Goal: Complete application form

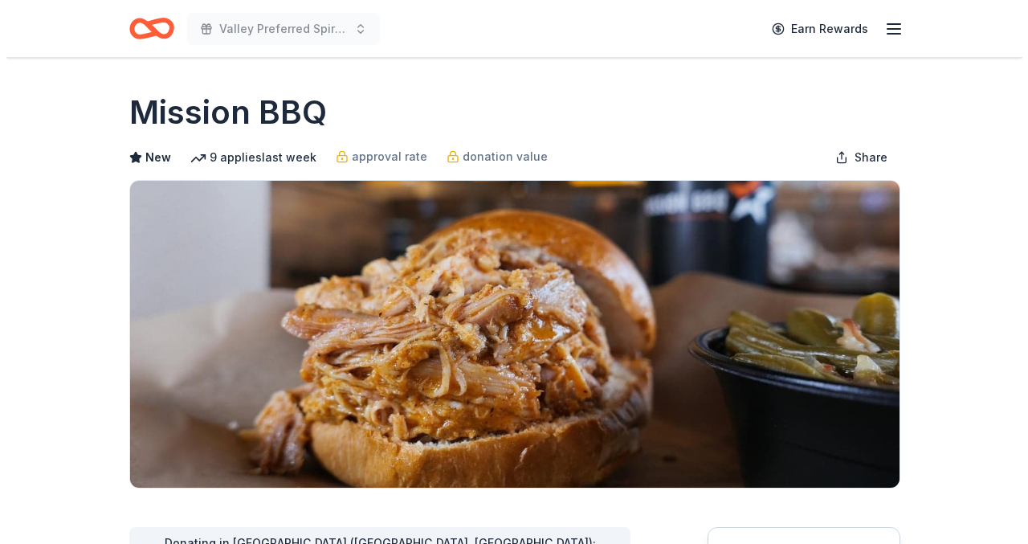
scroll to position [321, 0]
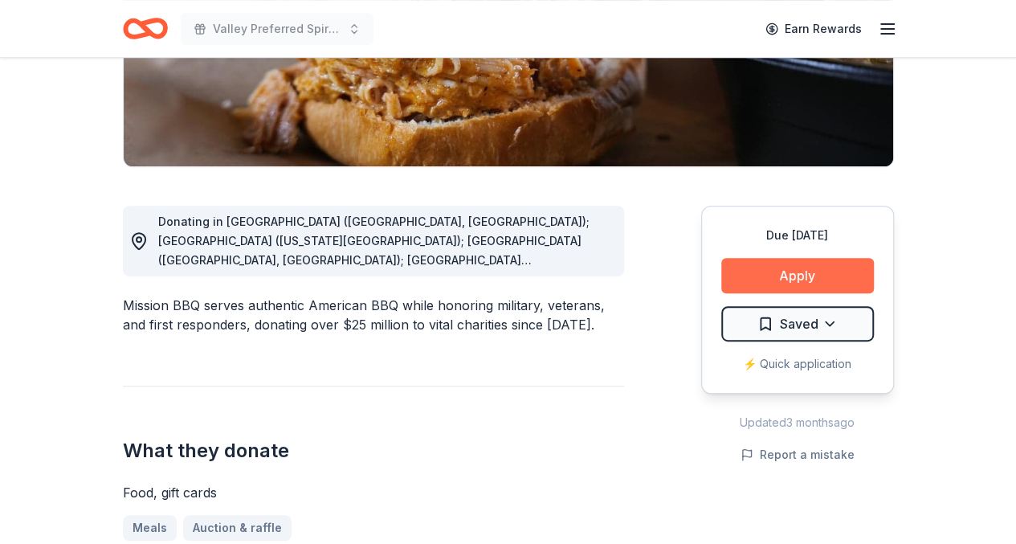
click at [801, 268] on button "Apply" at bounding box center [797, 275] width 153 height 35
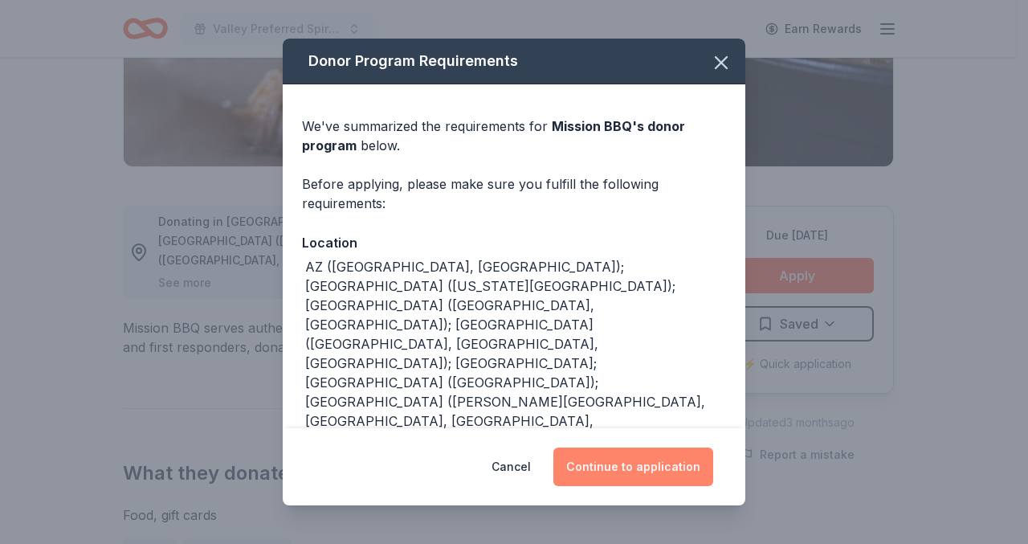
click at [625, 473] on button "Continue to application" at bounding box center [633, 466] width 160 height 39
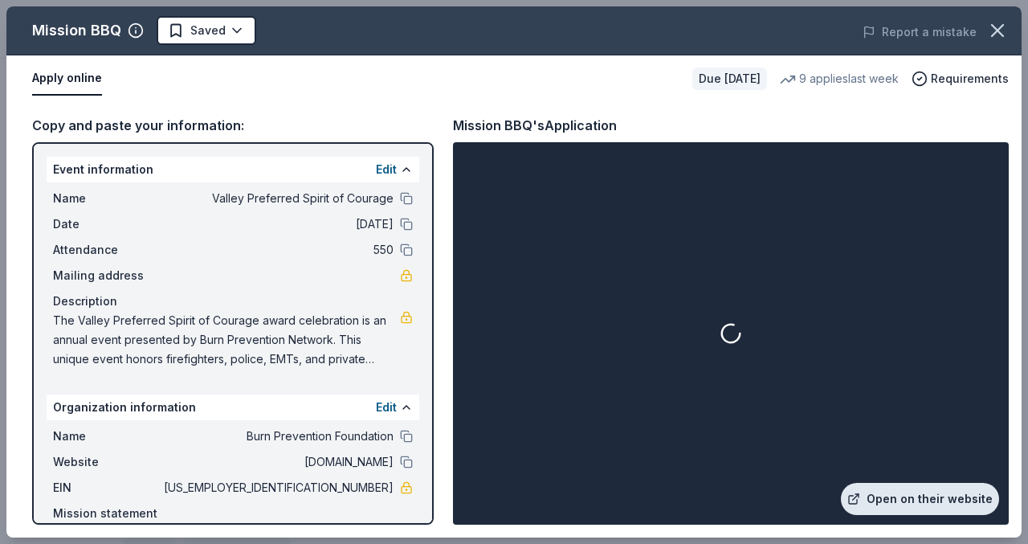
click at [942, 494] on link "Open on their website" at bounding box center [920, 499] width 158 height 32
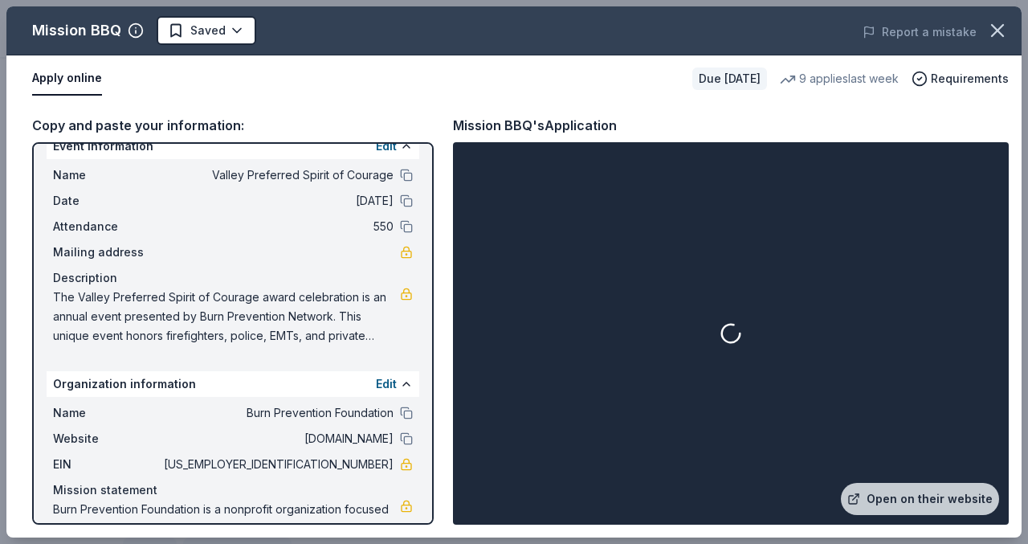
scroll to position [0, 0]
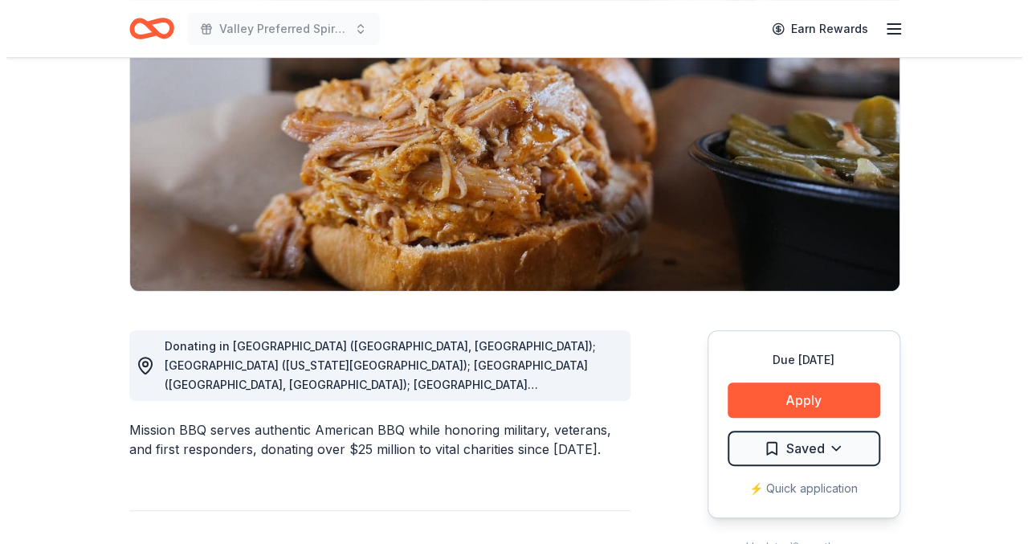
scroll to position [321, 0]
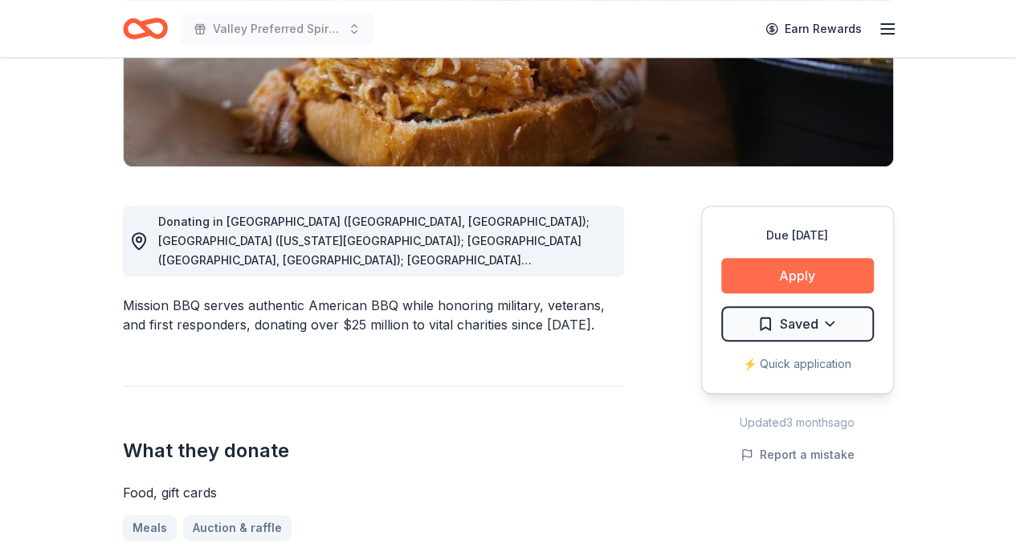
click at [798, 277] on button "Apply" at bounding box center [797, 275] width 153 height 35
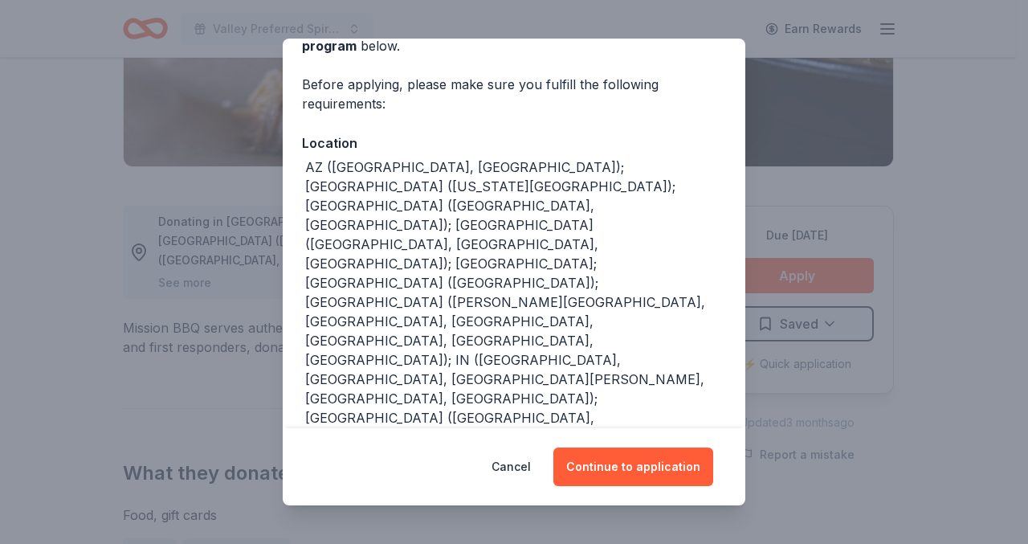
scroll to position [227, 0]
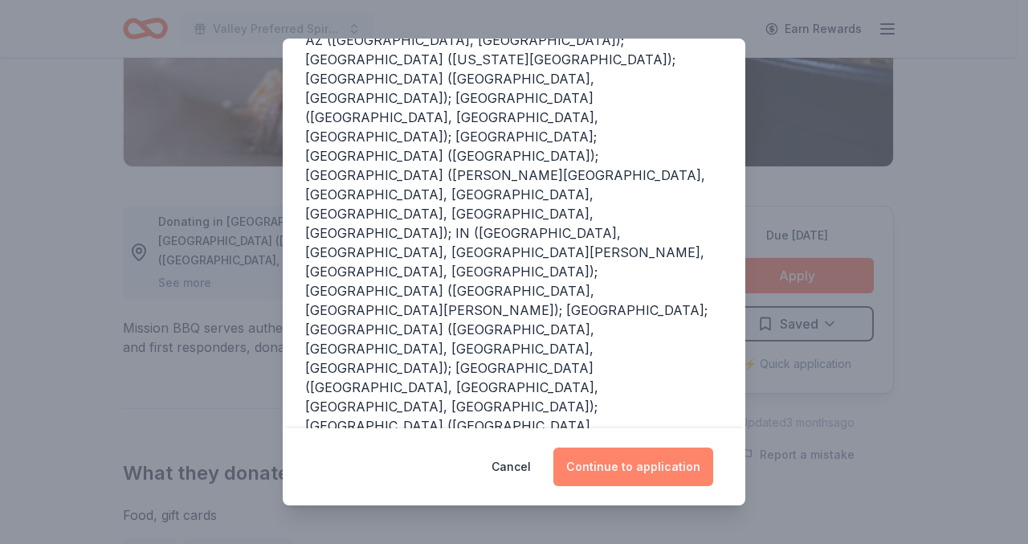
click at [663, 464] on button "Continue to application" at bounding box center [633, 466] width 160 height 39
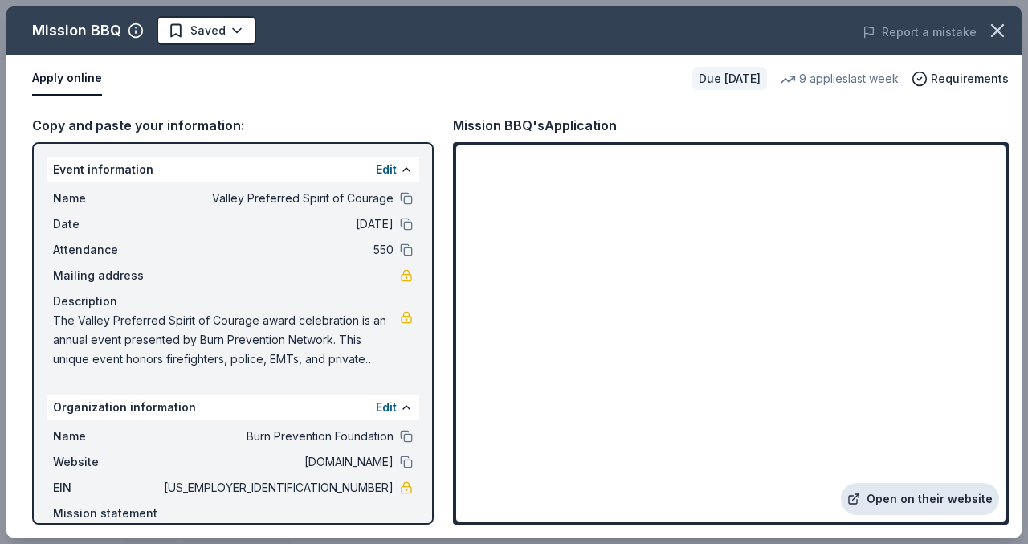
click at [896, 494] on link "Open on their website" at bounding box center [920, 499] width 158 height 32
